Goal: Check status: Check status

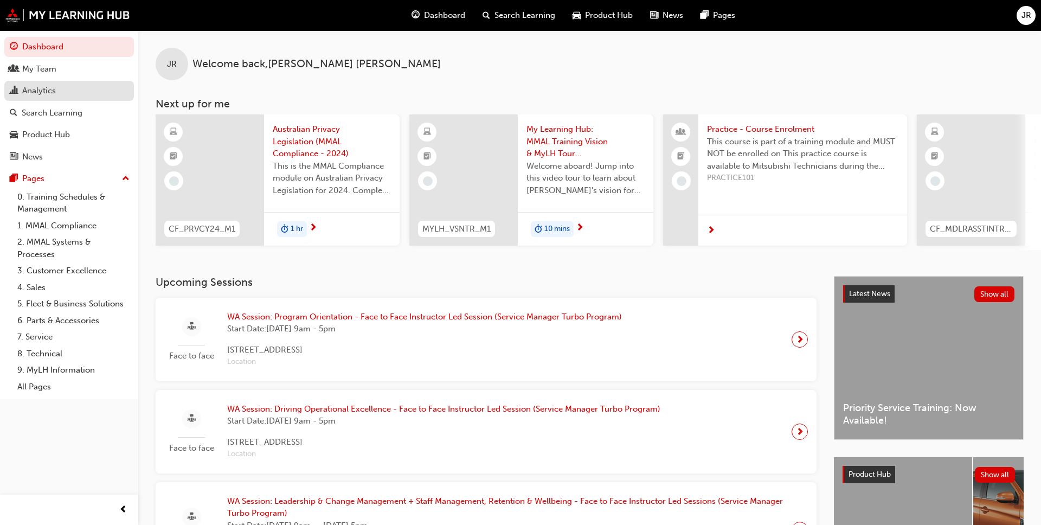
click at [35, 94] on div "Analytics" at bounding box center [39, 91] width 34 height 12
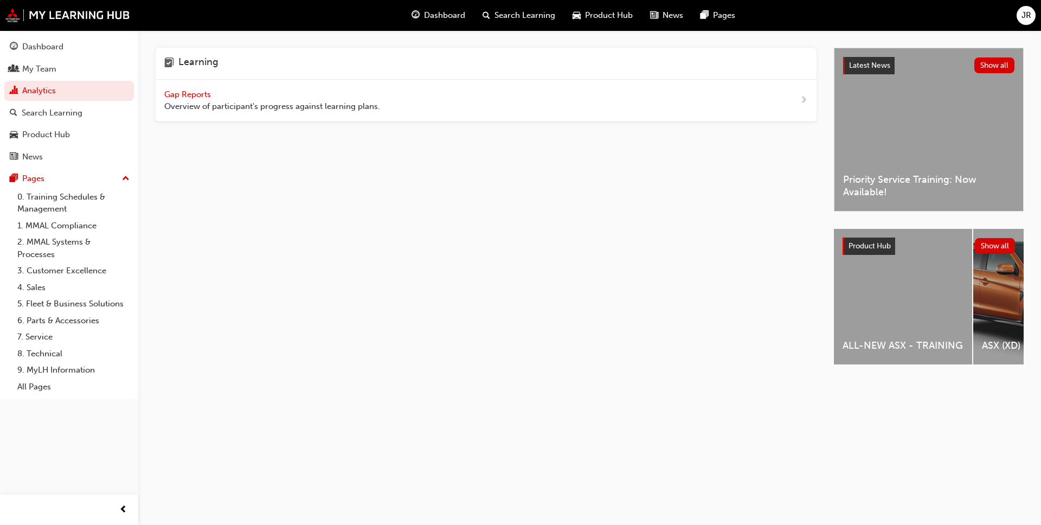
click at [222, 103] on span "Overview of participant's progress against learning plans." at bounding box center [272, 106] width 216 height 12
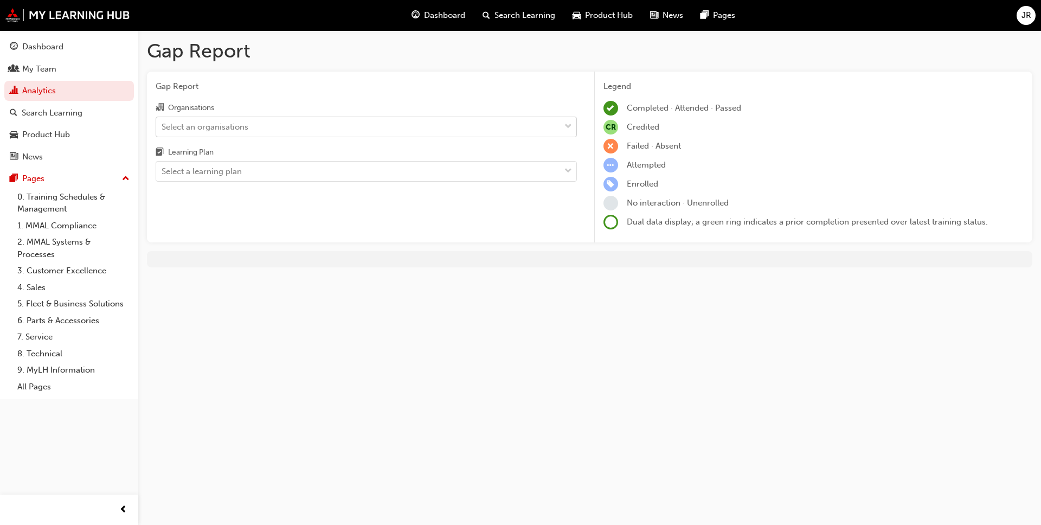
click at [198, 126] on div "Select an organisations" at bounding box center [205, 126] width 87 height 12
click at [163, 126] on input "Organisations Select an organisations" at bounding box center [162, 125] width 1 height 9
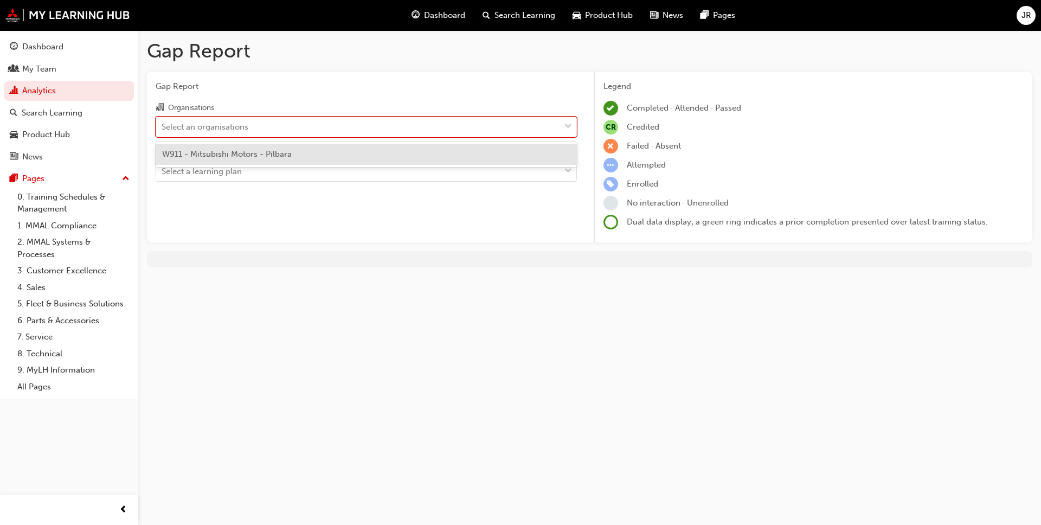
click at [223, 152] on span "W911 - Mitsubishi Motors - Pilbara" at bounding box center [227, 154] width 130 height 10
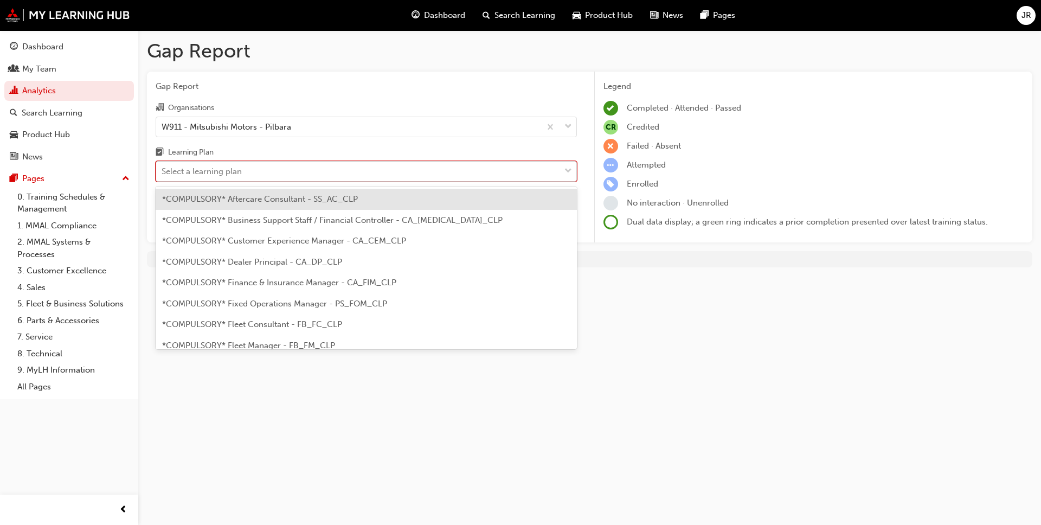
click at [235, 174] on div "Select a learning plan" at bounding box center [202, 171] width 80 height 12
click at [163, 174] on input "Learning Plan option *COMPULSORY* Aftercare Consultant - SS_AC_CLP focused, 1 o…" at bounding box center [162, 170] width 1 height 9
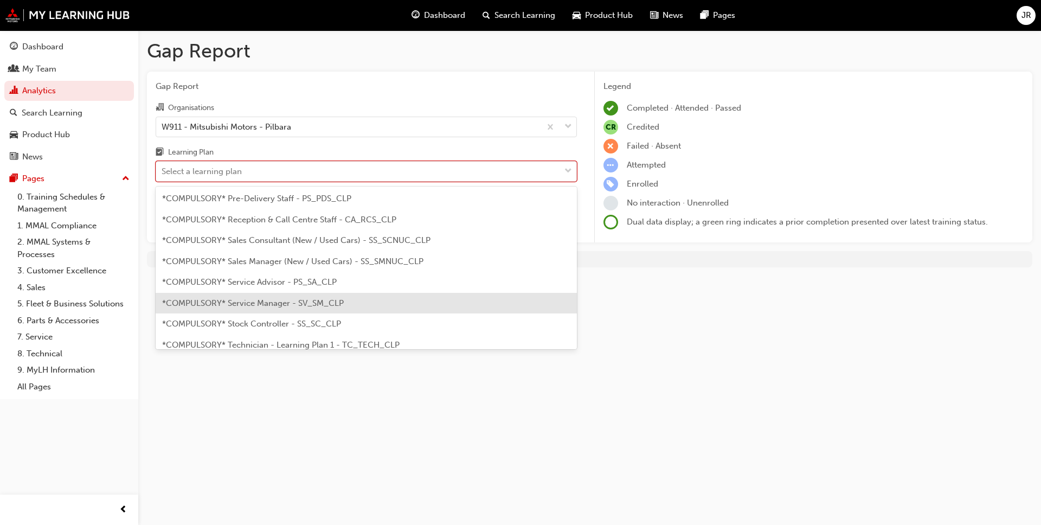
scroll to position [351, 0]
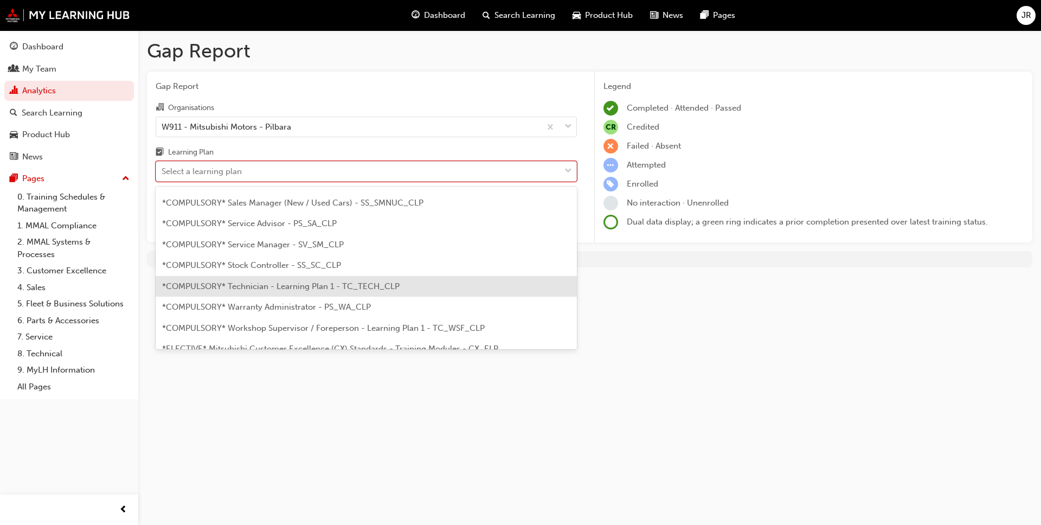
click at [288, 286] on span "*COMPULSORY* Technician - Learning Plan 1 - TC_TECH_CLP" at bounding box center [280, 286] width 237 height 10
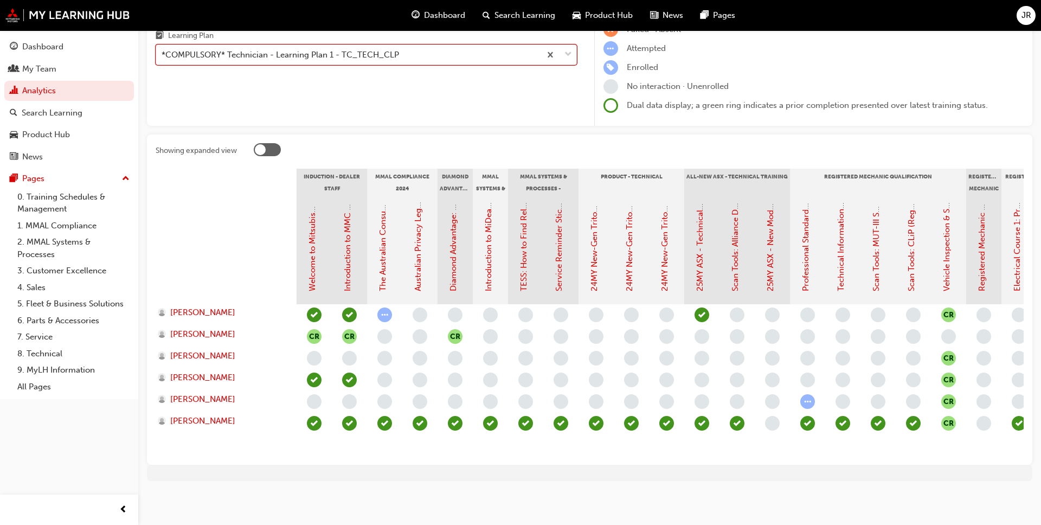
click at [569, 55] on span "down-icon" at bounding box center [568, 55] width 8 height 14
click at [163, 55] on input "Learning Plan option *COMPULSORY* Technician - Learning Plan 1 - TC_TECH_CLP, s…" at bounding box center [162, 54] width 1 height 9
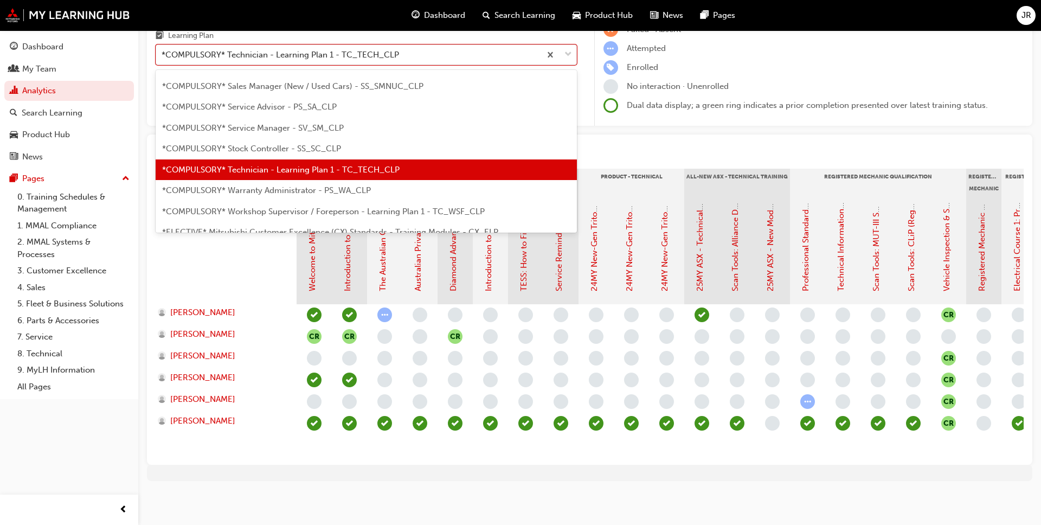
scroll to position [410, 0]
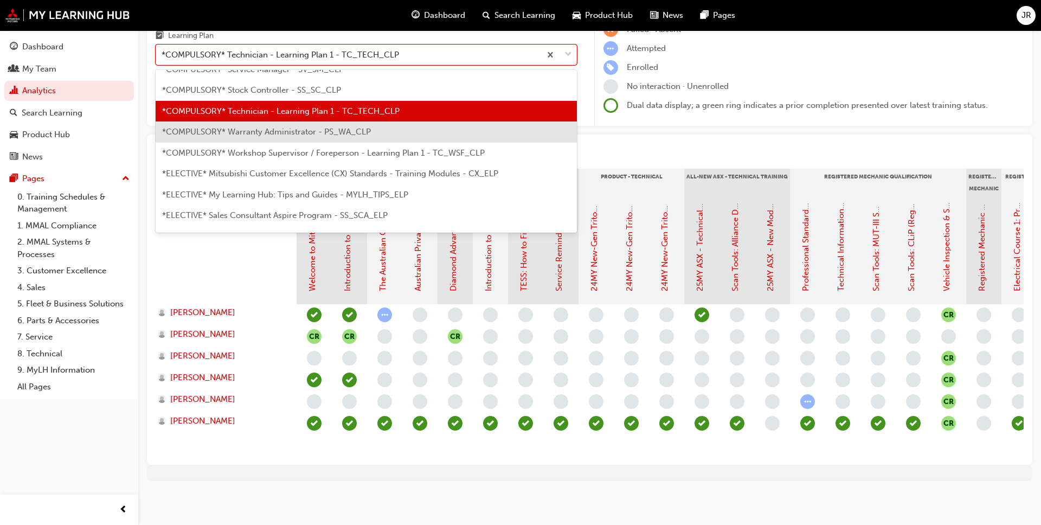
click at [304, 137] on span "*COMPULSORY* Warranty Administrator - PS_WA_CLP" at bounding box center [266, 132] width 209 height 10
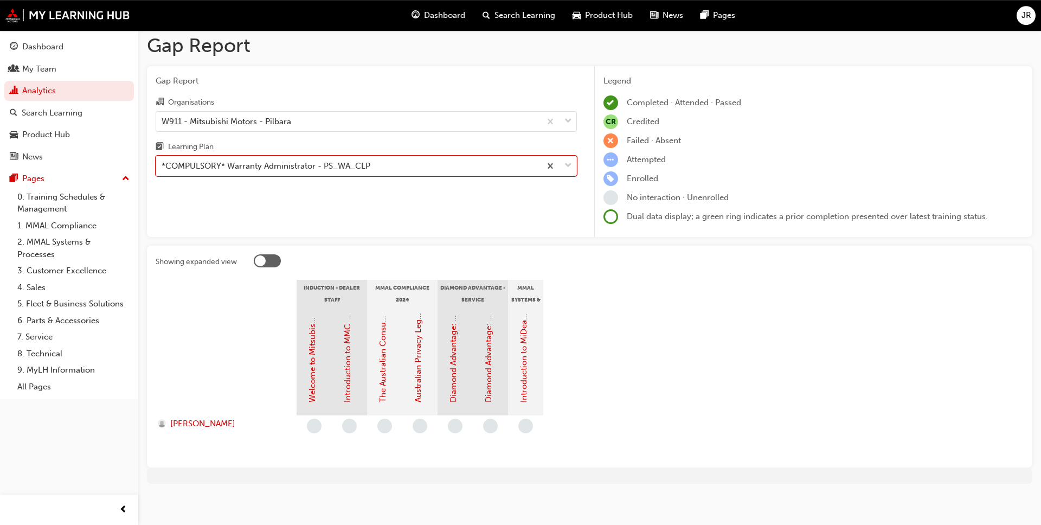
scroll to position [8, 0]
click at [453, 169] on div "*COMPULSORY* Warranty Administrator - PS_WA_CLP" at bounding box center [348, 163] width 384 height 19
click at [163, 168] on input "Learning Plan option *COMPULSORY* Warranty Administrator - PS_WA_CLP, selected.…" at bounding box center [162, 162] width 1 height 9
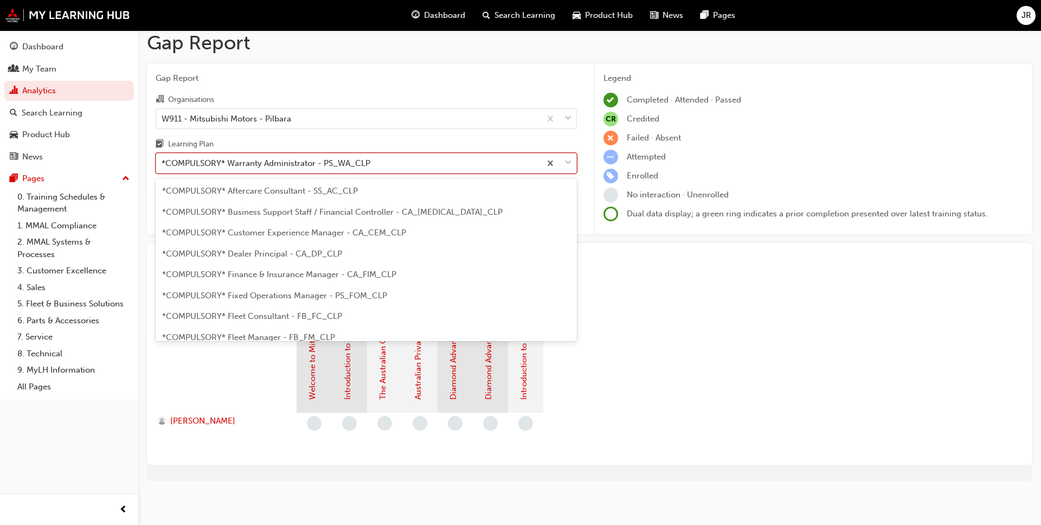
scroll to position [327, 0]
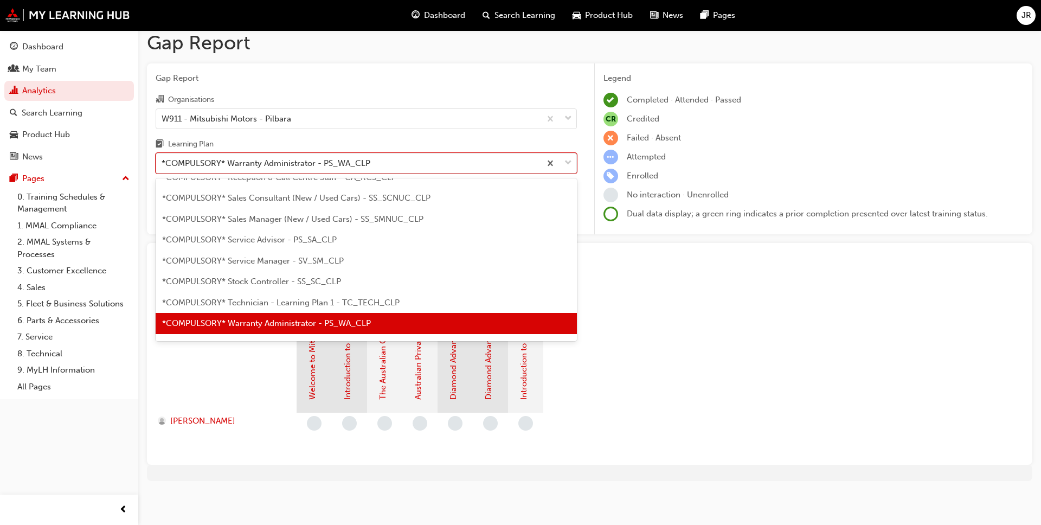
click at [282, 259] on span "*COMPULSORY* Service Manager - SV_SM_CLP" at bounding box center [253, 261] width 182 height 10
